Goal: Task Accomplishment & Management: Manage account settings

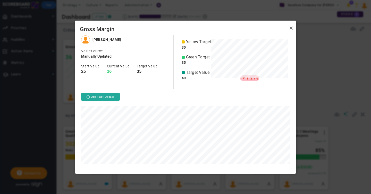
scroll to position [138, 221]
click at [291, 28] on link "Close" at bounding box center [291, 28] width 6 height 6
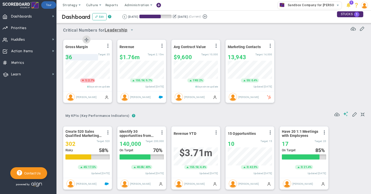
click at [74, 58] on div "36" at bounding box center [81, 57] width 33 height 6
type input "32"
click at [75, 57] on div "32" at bounding box center [81, 57] width 33 height 6
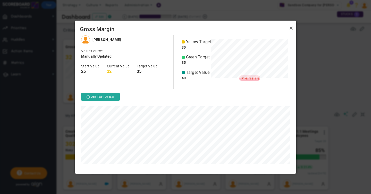
scroll to position [138, 221]
click at [291, 28] on link "Close" at bounding box center [291, 28] width 6 height 6
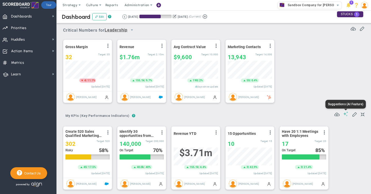
click at [345, 114] on span at bounding box center [345, 113] width 5 height 5
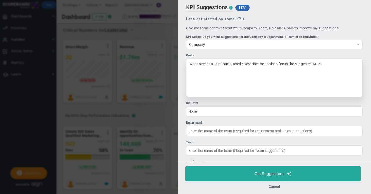
click at [209, 66] on div "What needs to be accomplished? Describe the goals to focus the suggested KPIs." at bounding box center [274, 77] width 177 height 39
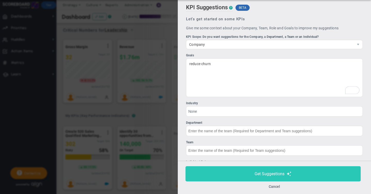
click at [275, 175] on span "Get Suggestions" at bounding box center [269, 173] width 30 height 5
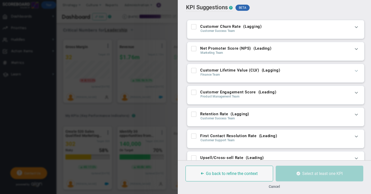
click at [355, 72] on span at bounding box center [355, 70] width 5 height 5
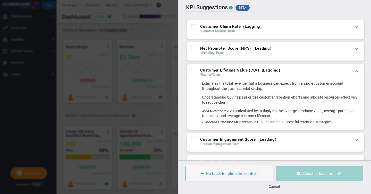
click at [193, 50] on input "Net Promoter Score (NPS) ( Leading )" at bounding box center [193, 49] width 3 height 5
checkbox input "true"
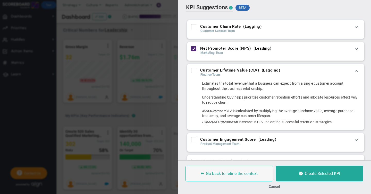
click at [194, 140] on input "Customer Engagement Score ( Leading )" at bounding box center [193, 140] width 3 height 5
checkbox input "true"
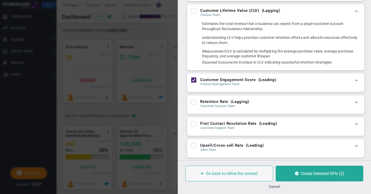
scroll to position [61, 0]
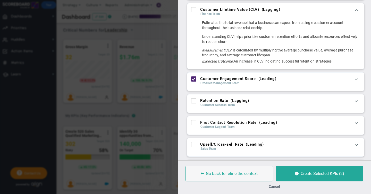
click at [193, 102] on input "Retention Rate ( Lagging )" at bounding box center [193, 101] width 3 height 5
checkbox input "true"
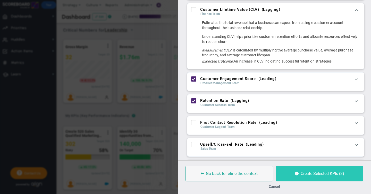
click at [308, 174] on span "Create Selected KPIs (3)" at bounding box center [321, 173] width 43 height 5
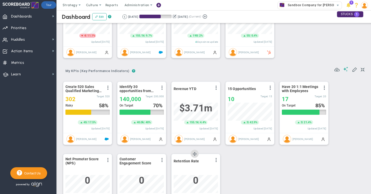
scroll to position [39, 0]
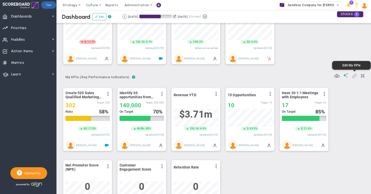
click at [354, 76] on span at bounding box center [354, 75] width 5 height 5
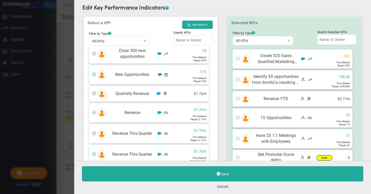
scroll to position [921, 0]
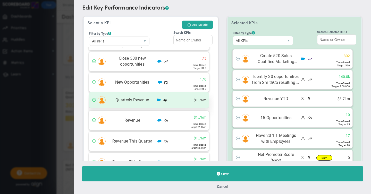
click at [94, 100] on span at bounding box center [94, 100] width 4 height 4
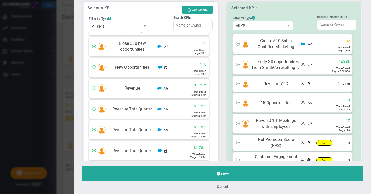
scroll to position [0, 0]
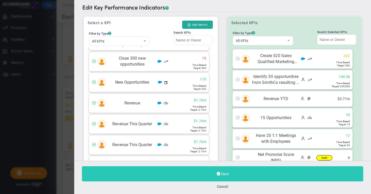
click at [228, 176] on button "Save" at bounding box center [222, 173] width 281 height 15
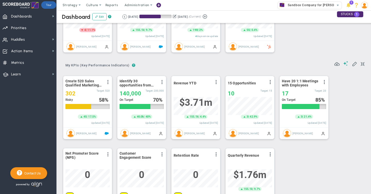
scroll to position [50, 0]
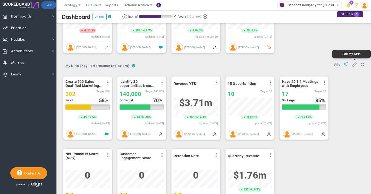
click at [354, 65] on span at bounding box center [354, 64] width 5 height 5
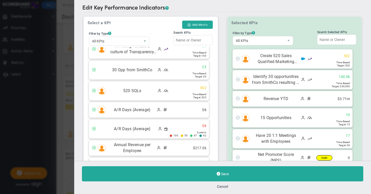
scroll to position [10, 0]
click at [195, 25] on button "Add Metric" at bounding box center [197, 25] width 31 height 8
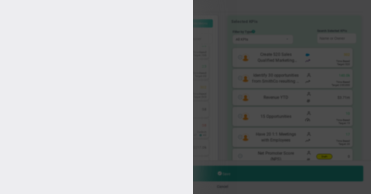
type input "[PERSON_NAME]"
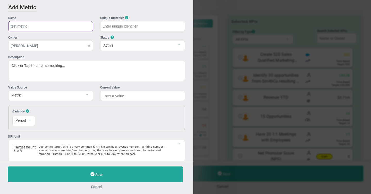
type input "test metric"
click at [99, 120] on div "Resets [DATE] 0 The first of each month 1" at bounding box center [108, 117] width 130 height 17
type input "test-metric"
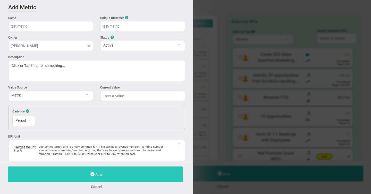
click at [98, 174] on span "Save" at bounding box center [99, 175] width 8 height 4
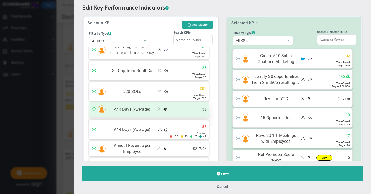
scroll to position [52, 0]
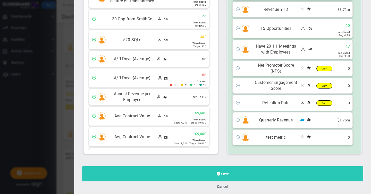
click at [225, 174] on span "Save" at bounding box center [225, 174] width 8 height 4
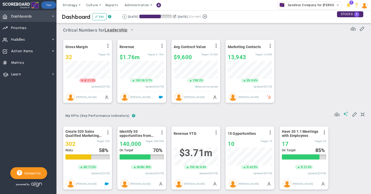
click at [42, 18] on span "Dashboards Dashboards" at bounding box center [28, 16] width 56 height 12
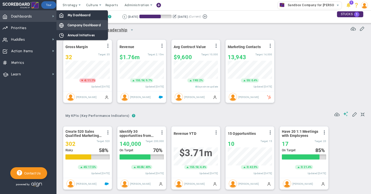
click at [86, 26] on span "Company Dashboard" at bounding box center [83, 25] width 33 height 5
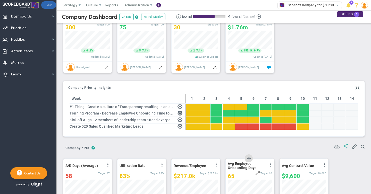
scroll to position [20, 0]
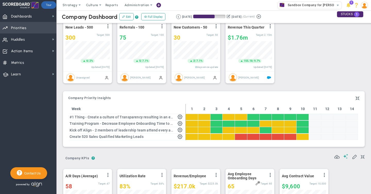
click at [20, 30] on span "Priorities" at bounding box center [18, 28] width 15 height 11
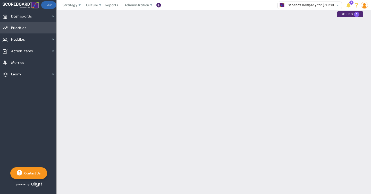
checkbox input "false"
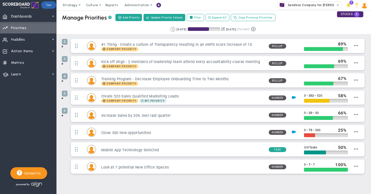
click at [63, 47] on span at bounding box center [62, 47] width 4 height 4
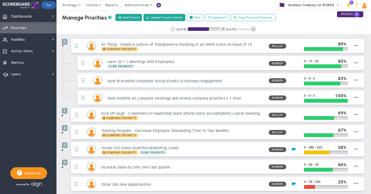
click at [63, 115] on span at bounding box center [62, 116] width 4 height 4
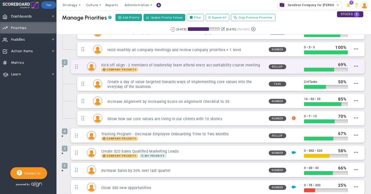
scroll to position [116, 0]
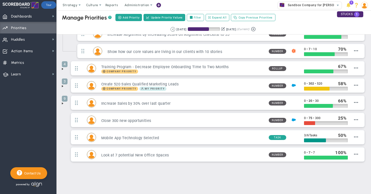
click at [62, 86] on span at bounding box center [62, 86] width 4 height 4
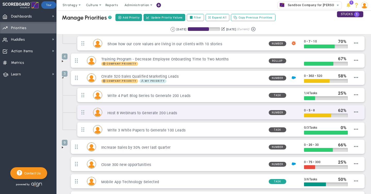
scroll to position [126, 0]
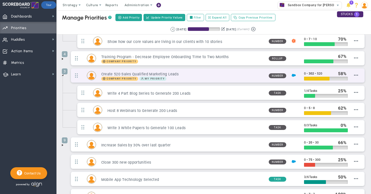
click at [192, 75] on h3 "Create 520 Sales Qualified Marketing Leads" at bounding box center [182, 74] width 163 height 5
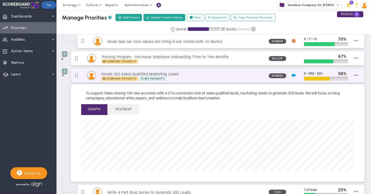
scroll to position [59, 273]
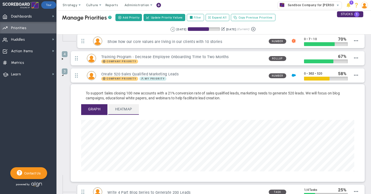
click at [129, 112] on span "Heatmap" at bounding box center [123, 109] width 31 height 10
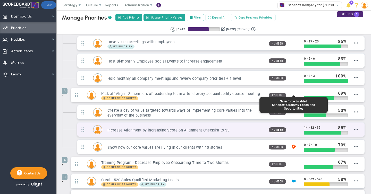
scroll to position [18, 0]
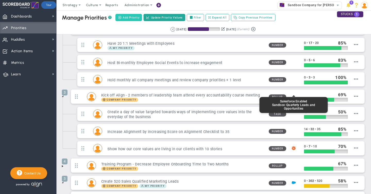
click at [127, 18] on span "Add Priority" at bounding box center [131, 17] width 17 height 4
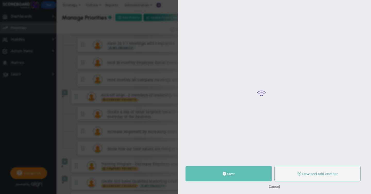
type input "0"
radio input "true"
type input "[PERSON_NAME]"
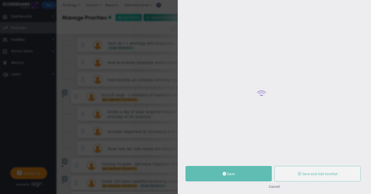
type input "0"
radio input "true"
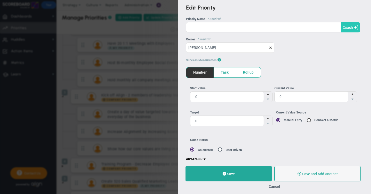
click at [348, 27] on span "Coach" at bounding box center [347, 27] width 10 height 4
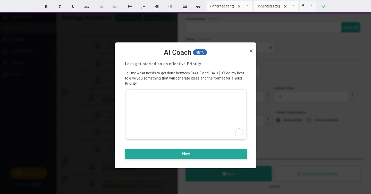
click at [148, 95] on div "To enrich screen reader interactions, please activate Accessibility in Grammarl…" at bounding box center [186, 115] width 120 height 50
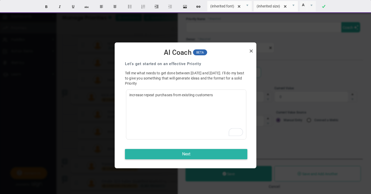
click at [185, 154] on button "Next" at bounding box center [186, 154] width 122 height 10
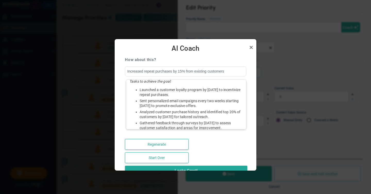
scroll to position [22, 0]
click at [251, 48] on link "Close" at bounding box center [251, 47] width 6 height 6
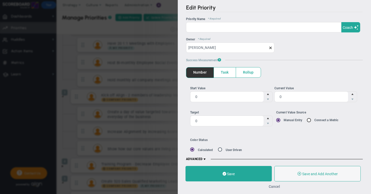
click at [275, 187] on button "Cancel" at bounding box center [273, 187] width 11 height 4
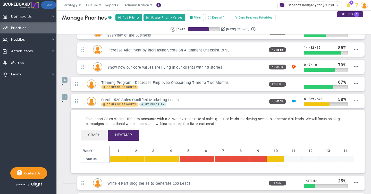
scroll to position [98, 0]
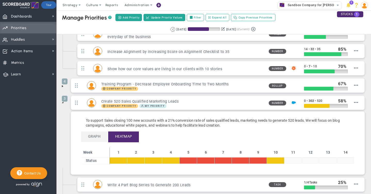
click at [19, 39] on span "Huddles" at bounding box center [18, 39] width 14 height 11
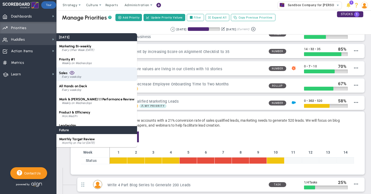
click at [68, 74] on div "Sales Every weekday" at bounding box center [96, 74] width 81 height 14
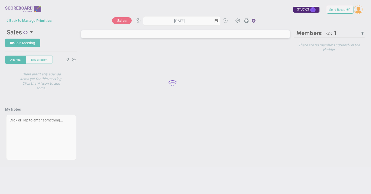
type input "[DATE]"
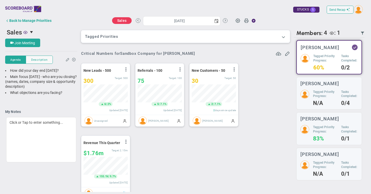
scroll to position [18, 44]
click at [283, 37] on span at bounding box center [283, 36] width 5 height 5
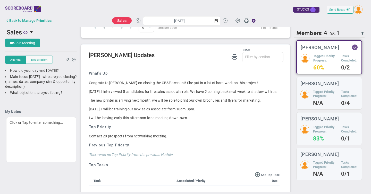
scroll to position [398, 0]
click at [236, 20] on span at bounding box center [238, 20] width 10 height 10
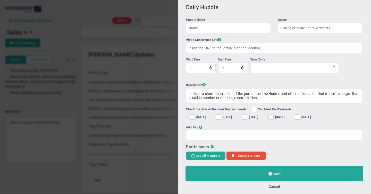
type input "Sales"
type input "[URL][DOMAIN_NAME]"
type input "11:30:00"
type input "11:45:00"
checkbox input "true"
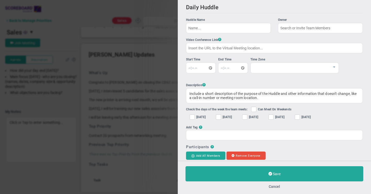
checkbox input "true"
type input "[PERSON_NAME]"
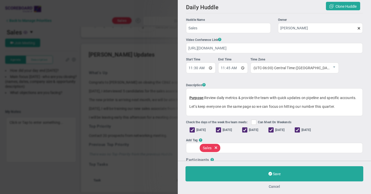
click at [273, 187] on button "Cancel" at bounding box center [273, 187] width 11 height 4
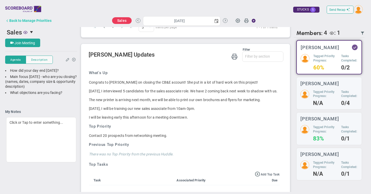
click at [28, 22] on div "Back to Manage Priorities" at bounding box center [30, 21] width 42 height 4
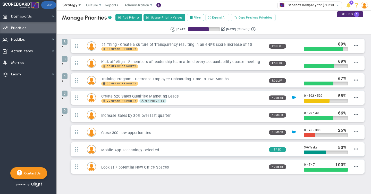
click at [79, 5] on span at bounding box center [79, 5] width 4 height 4
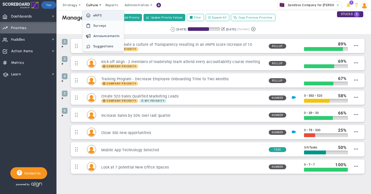
click at [96, 15] on span "eNPS" at bounding box center [97, 15] width 9 height 4
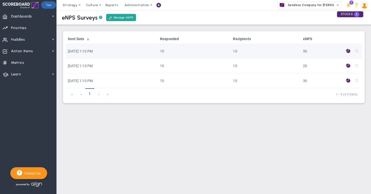
click at [348, 51] on span at bounding box center [348, 51] width 4 height 6
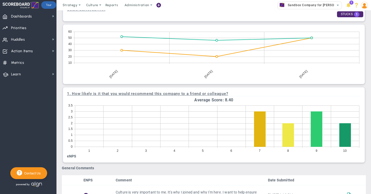
scroll to position [198, 0]
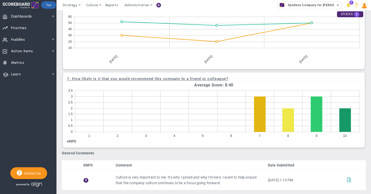
click at [295, 6] on span "Sandbox Company for [PERSON_NAME]" at bounding box center [316, 5] width 63 height 7
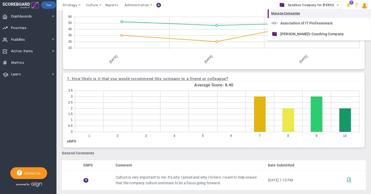
click at [284, 13] on div "Manage Companies" at bounding box center [318, 13] width 103 height 9
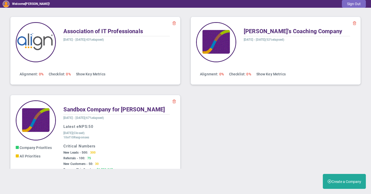
click at [358, 4] on button "Sign Out" at bounding box center [354, 4] width 24 height 8
